Goal: Book appointment/travel/reservation

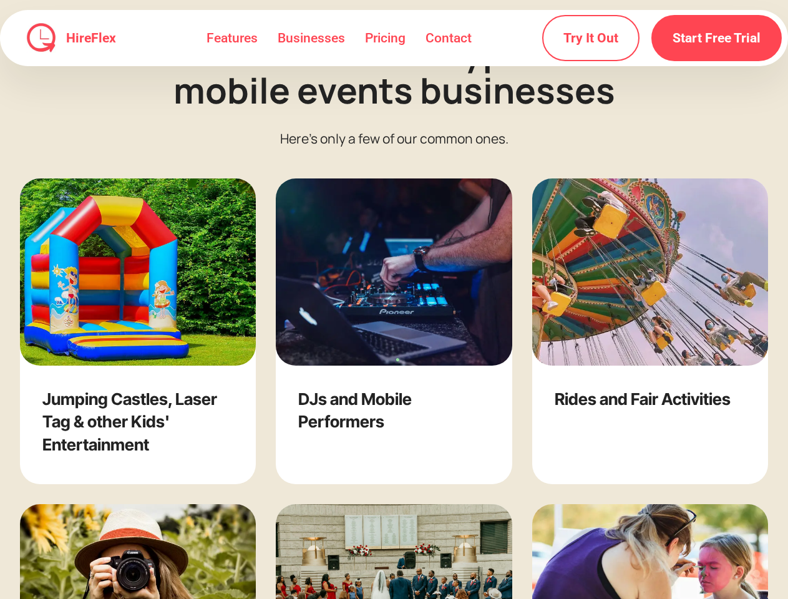
scroll to position [1981, 0]
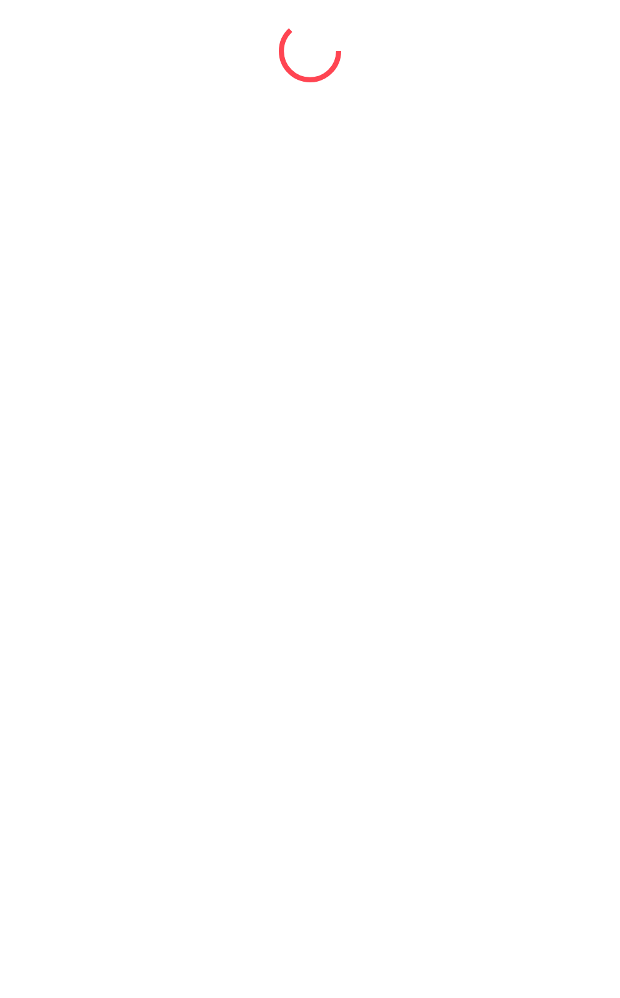
select select "*"
select select "****"
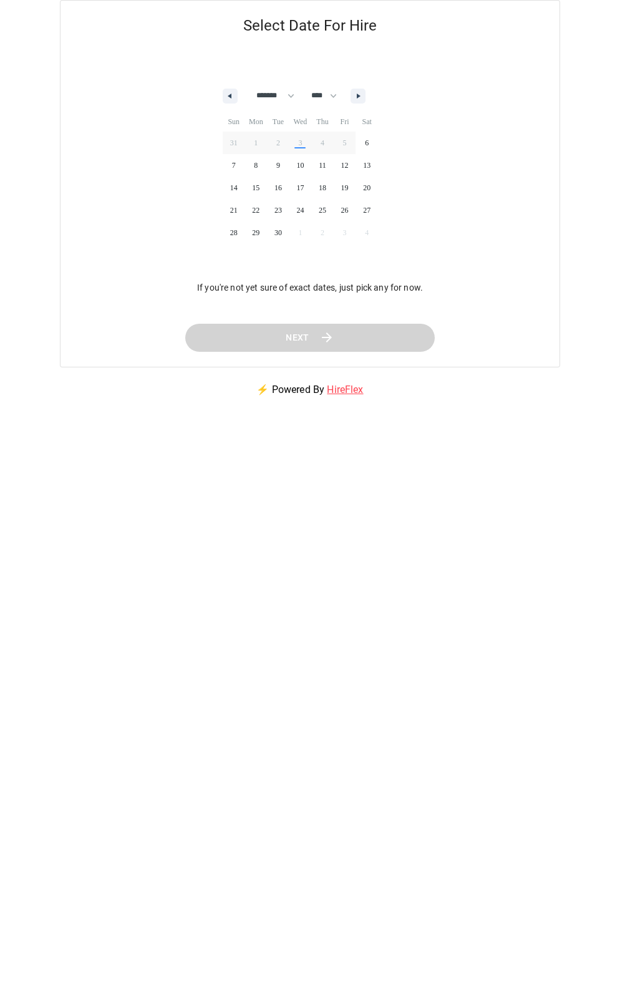
click at [310, 206] on span "24" at bounding box center [301, 210] width 22 height 16
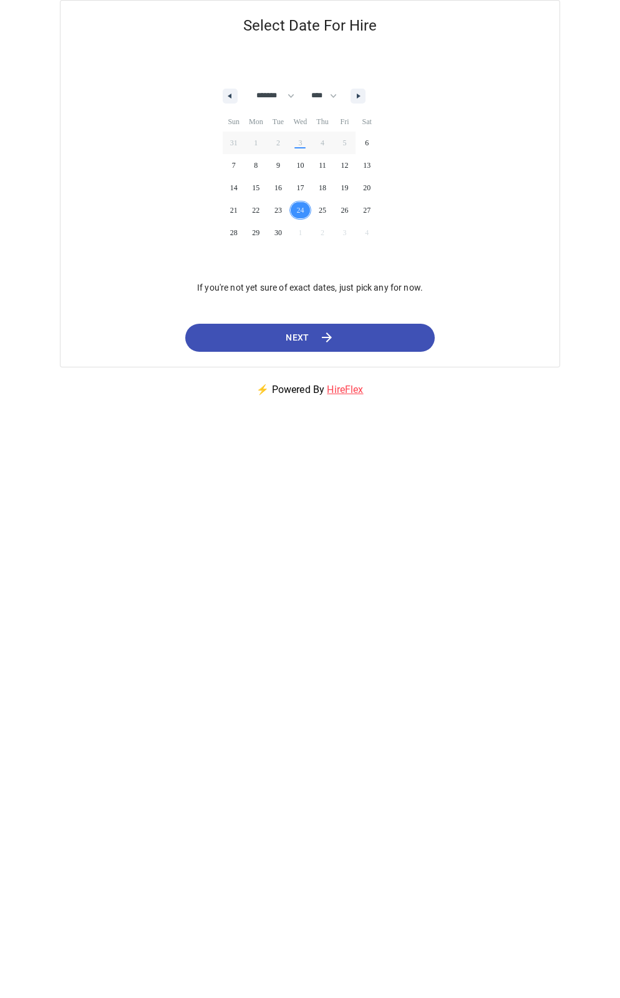
click at [230, 96] on icon "button" at bounding box center [228, 96] width 6 height 5
click at [363, 96] on icon "button" at bounding box center [360, 96] width 6 height 5
select select "*"
